Goal: Information Seeking & Learning: Learn about a topic

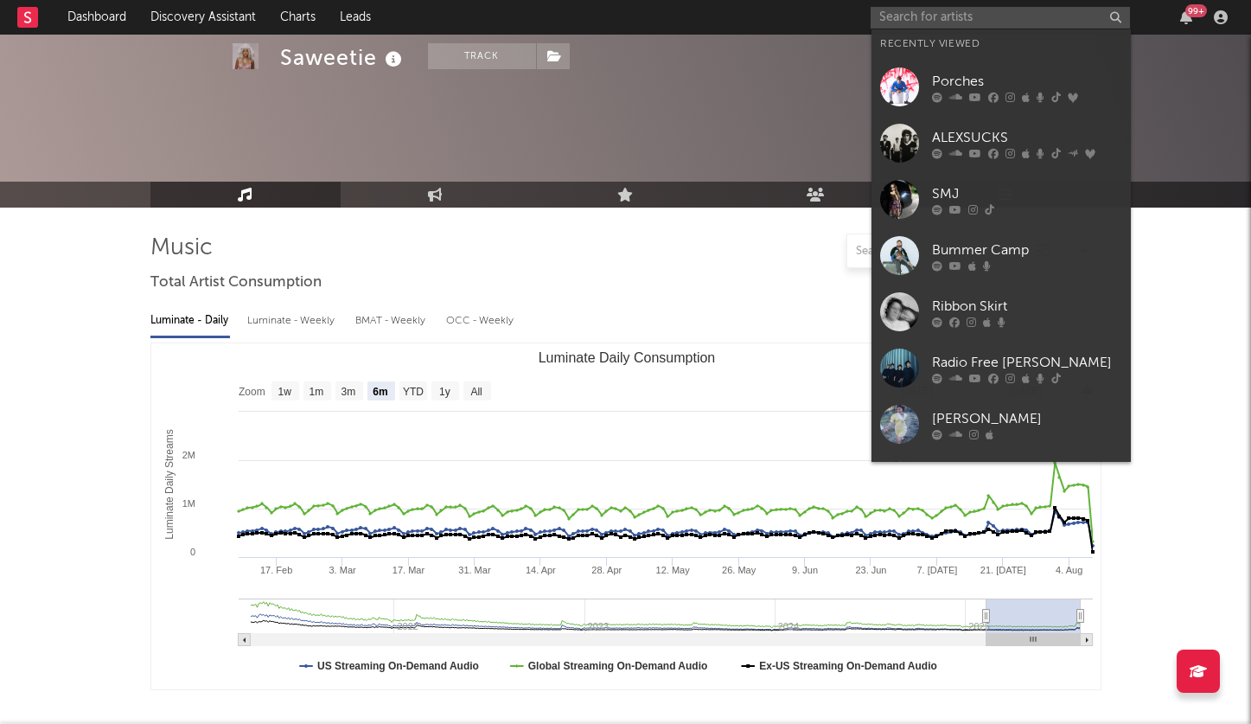
select select "6m"
select select "1w"
click at [896, 16] on input "text" at bounding box center [999, 18] width 259 height 22
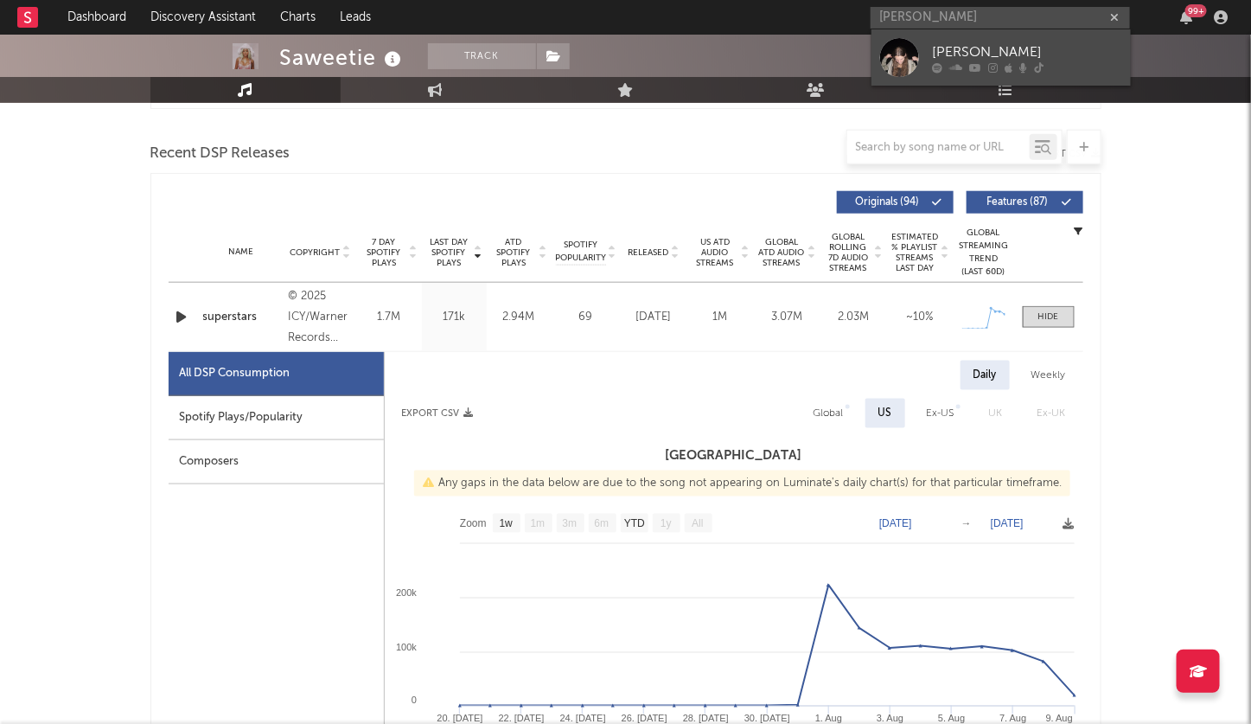
type input "[PERSON_NAME]"
click at [956, 58] on div "[PERSON_NAME]" at bounding box center [1027, 51] width 190 height 21
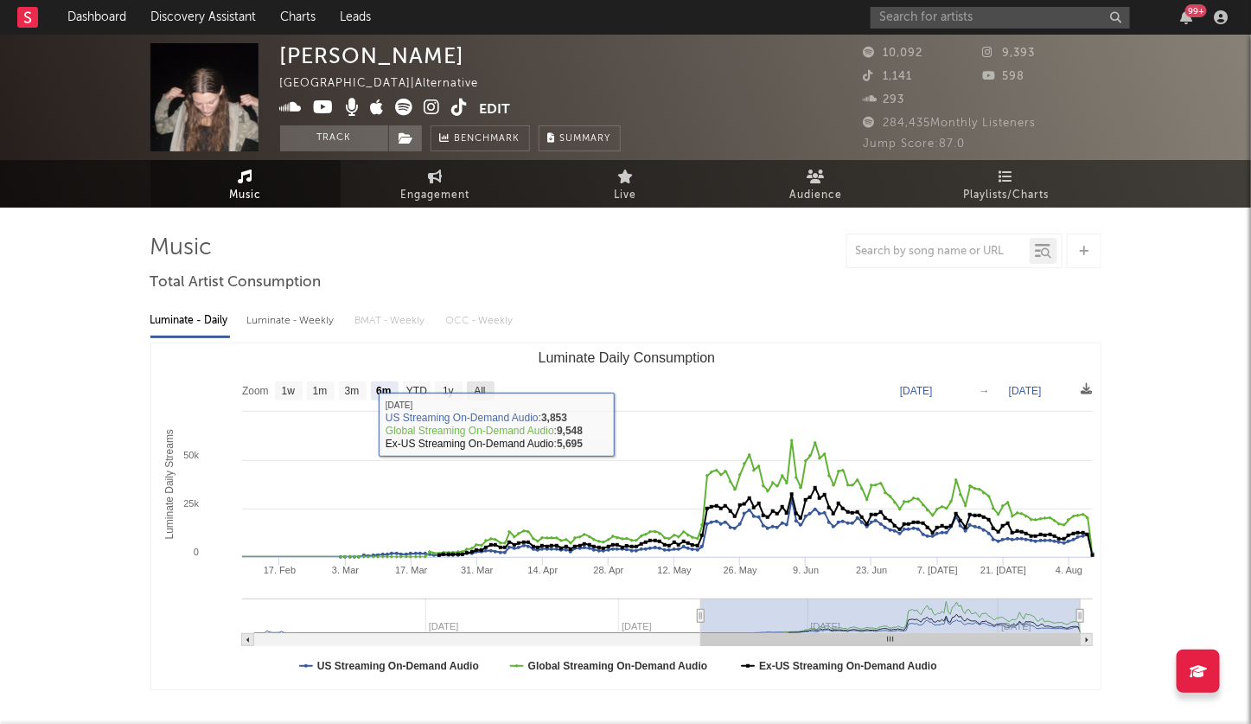
click at [479, 388] on text "All" at bounding box center [479, 392] width 11 height 12
select select "All"
type input "[DATE]"
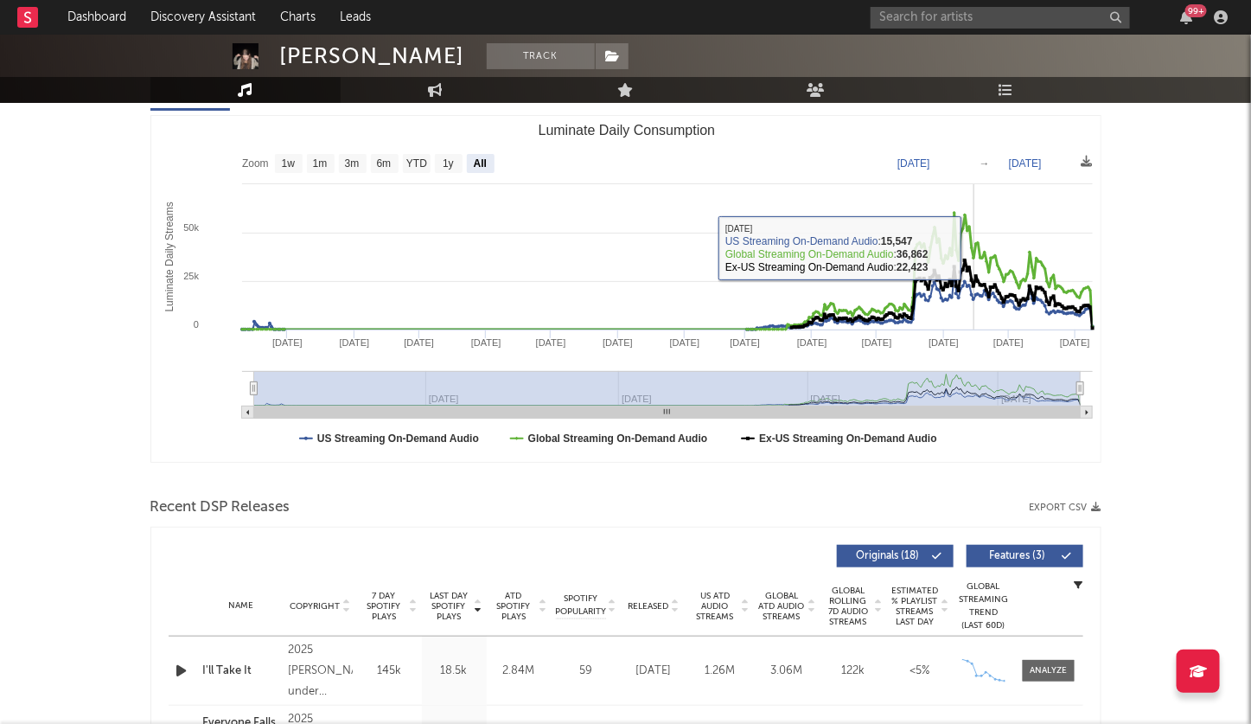
scroll to position [396, 0]
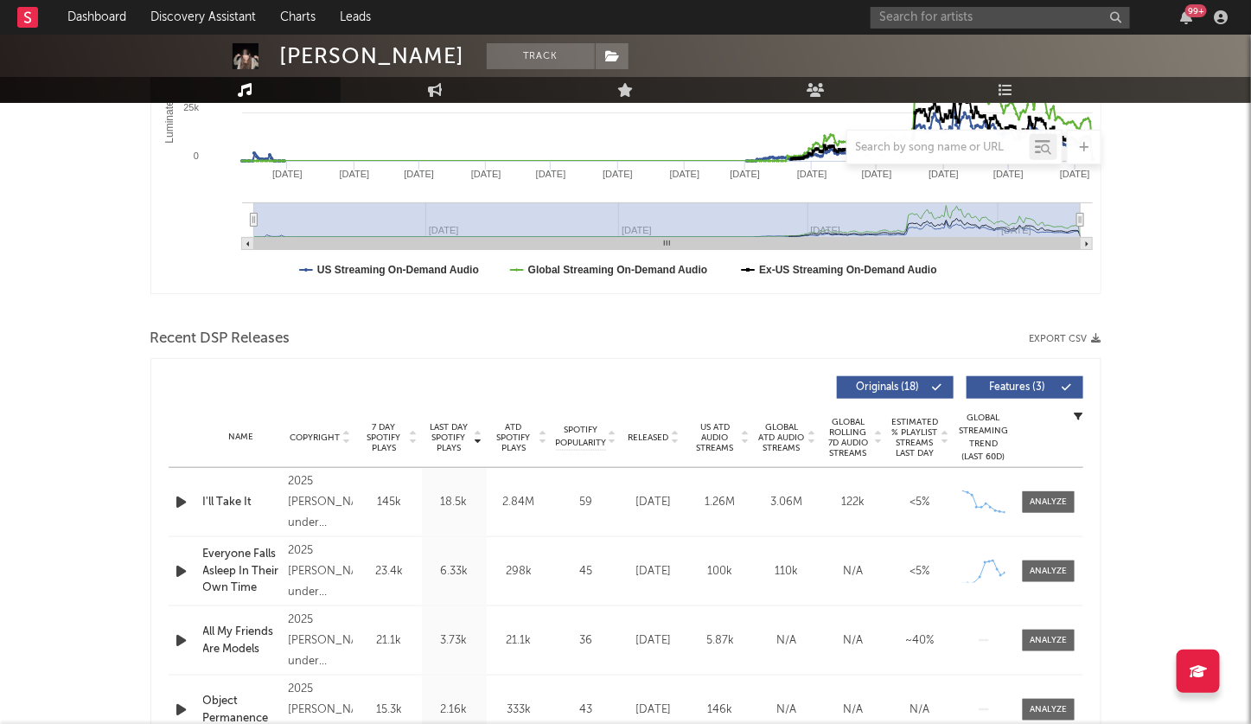
click at [677, 437] on icon at bounding box center [675, 440] width 9 height 7
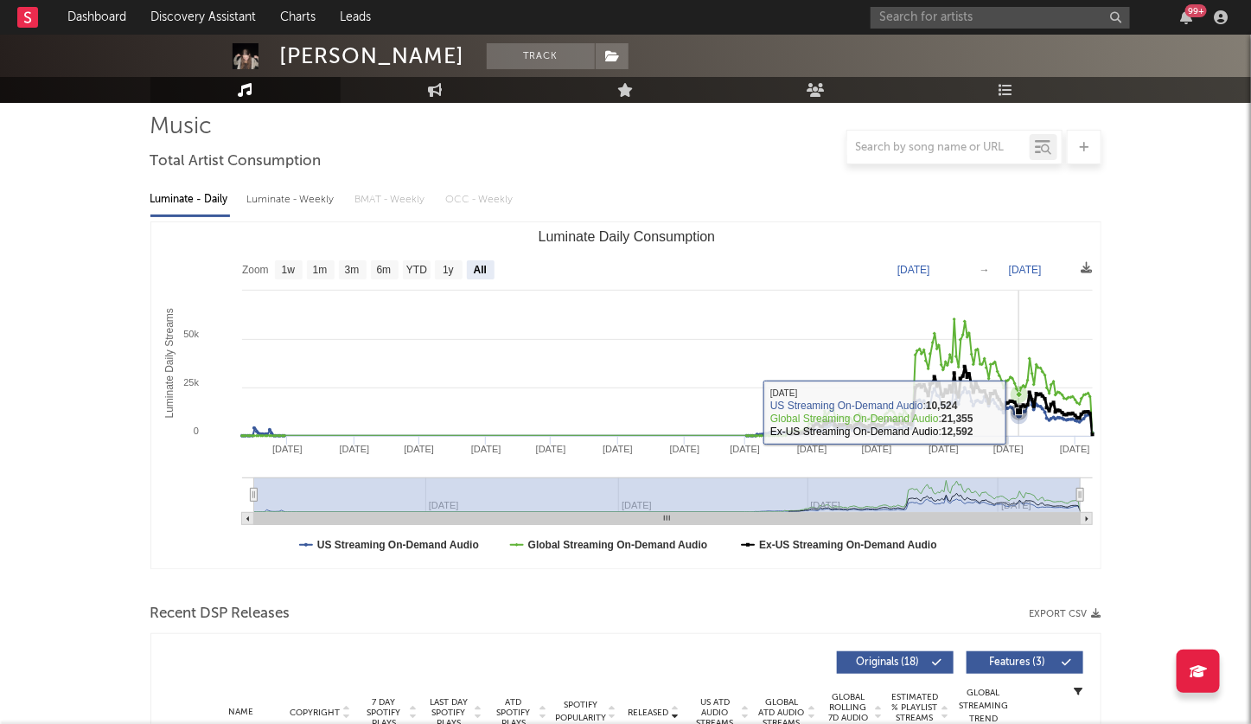
scroll to position [0, 0]
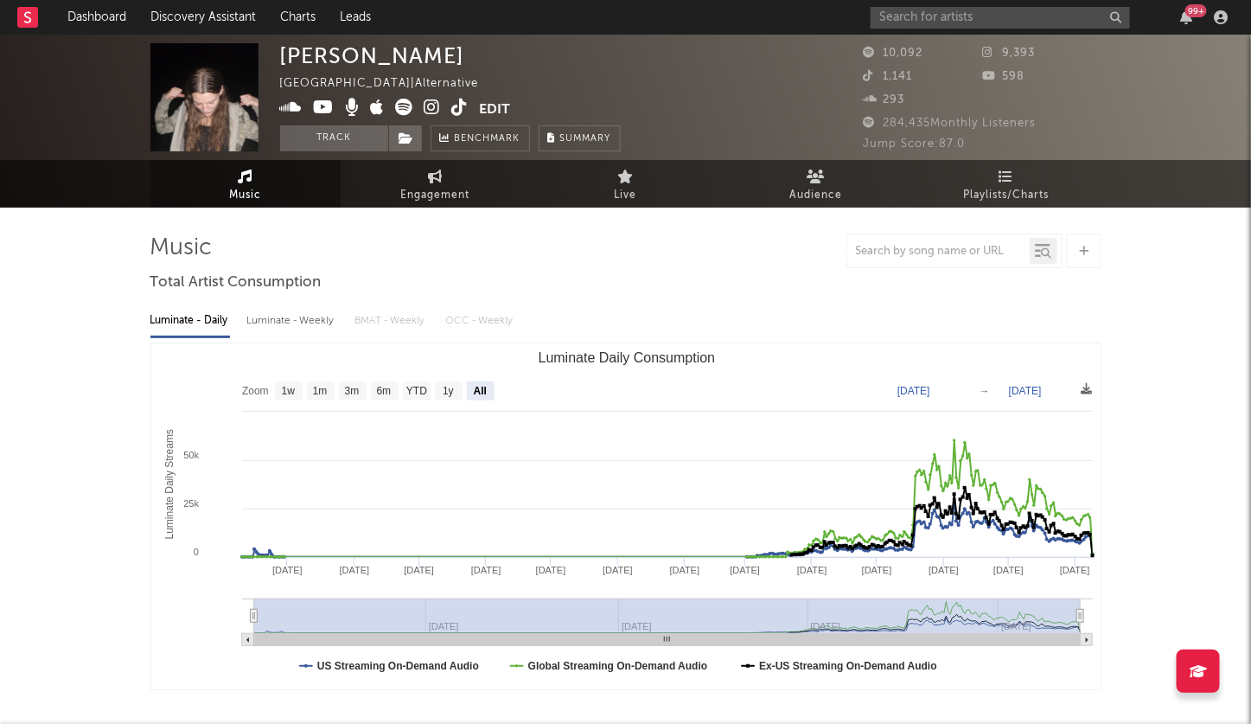
click at [396, 112] on icon at bounding box center [404, 107] width 17 height 17
